Goal: Navigation & Orientation: Find specific page/section

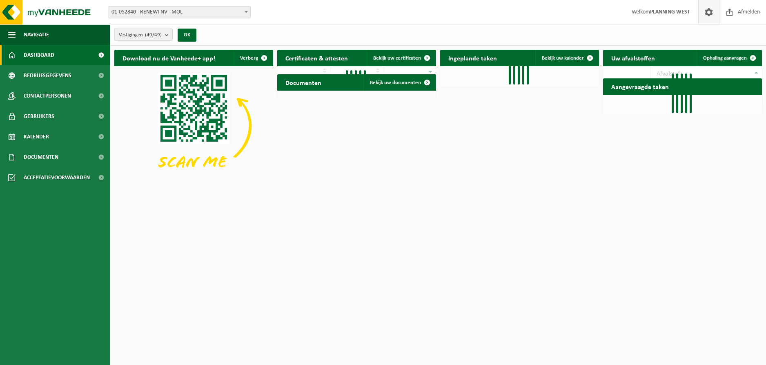
click at [711, 14] on span at bounding box center [709, 12] width 12 height 24
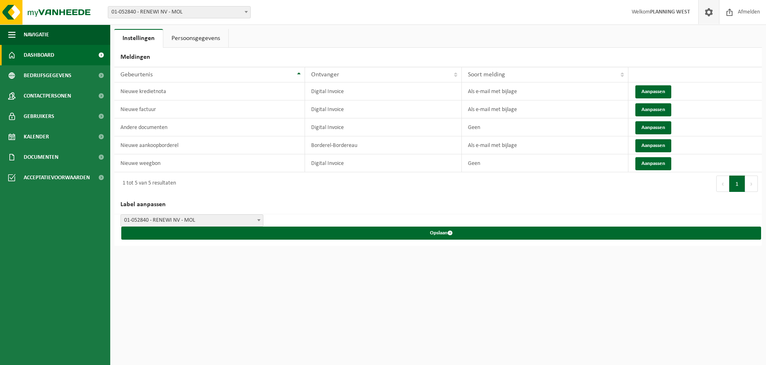
click at [67, 48] on link "Dashboard" at bounding box center [55, 55] width 110 height 20
